Goal: Navigation & Orientation: Go to known website

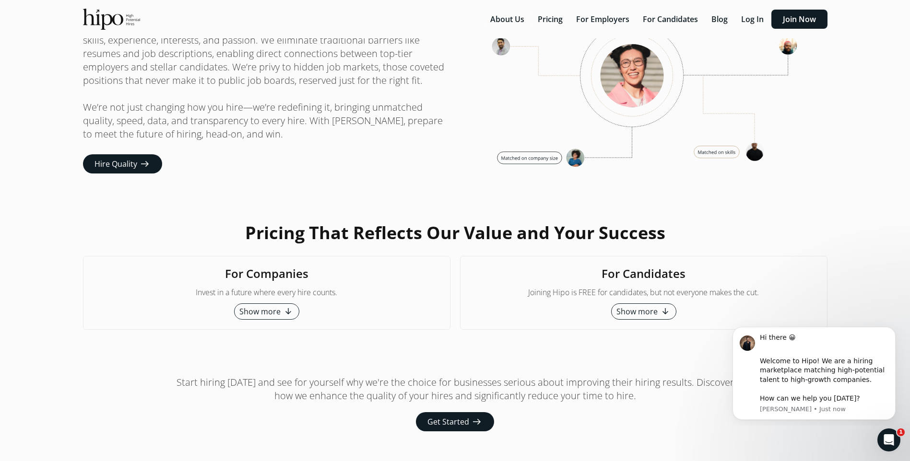
scroll to position [2323, 0]
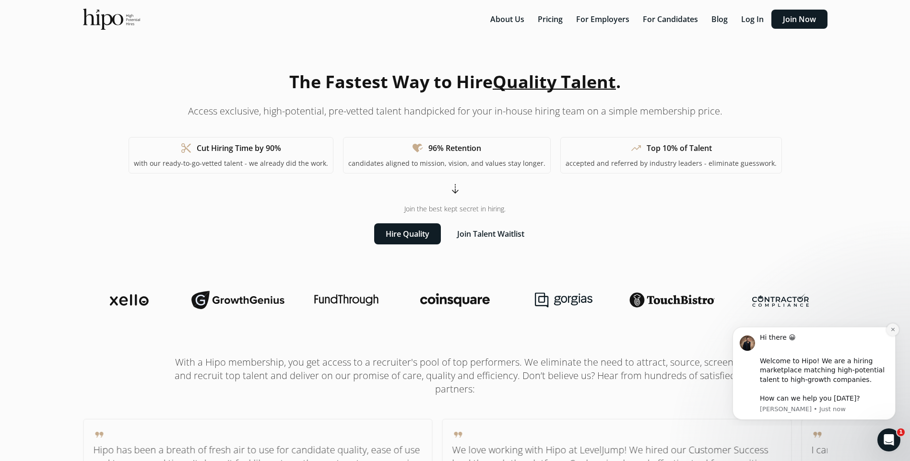
click at [893, 332] on icon "Dismiss notification" at bounding box center [892, 329] width 5 height 5
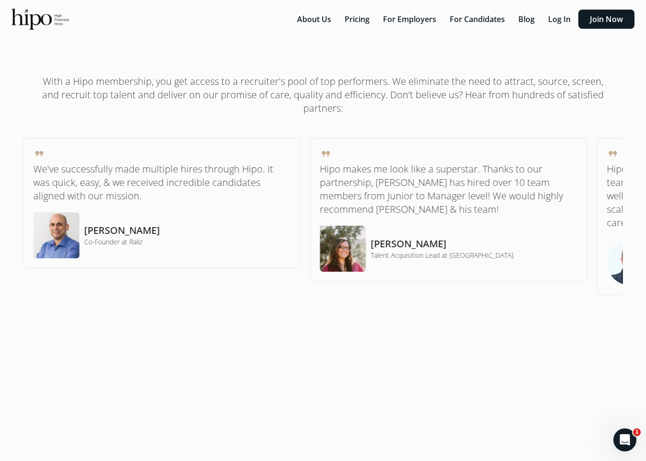
scroll to position [432, 0]
